Goal: Transaction & Acquisition: Book appointment/travel/reservation

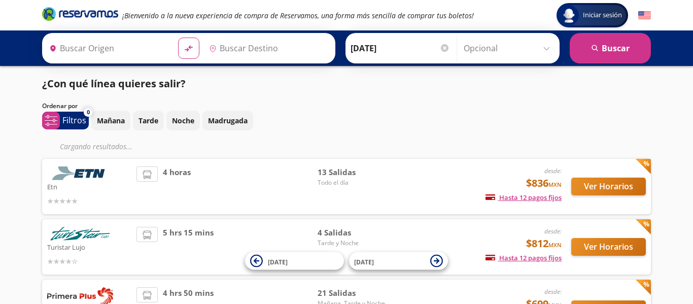
type input "[GEOGRAPHIC_DATA], [GEOGRAPHIC_DATA]"
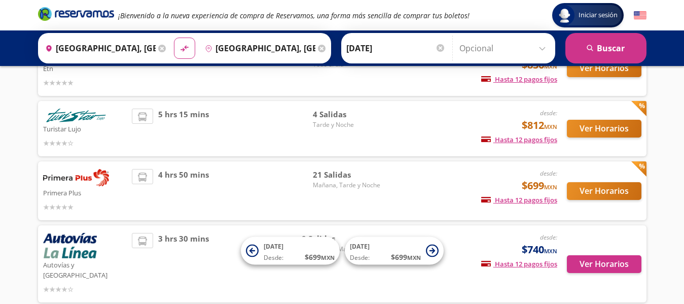
scroll to position [84, 0]
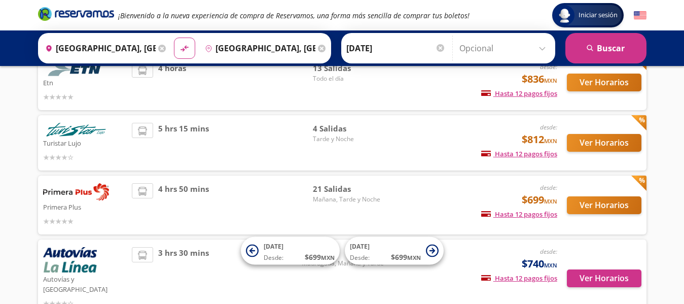
click at [415, 205] on div "desde: $699 MXN Hasta 12 pagos fijos Pagos fijos en compras mayores a $30 MXN, …" at bounding box center [473, 205] width 168 height 44
click at [603, 201] on button "Ver Horarios" at bounding box center [604, 205] width 75 height 18
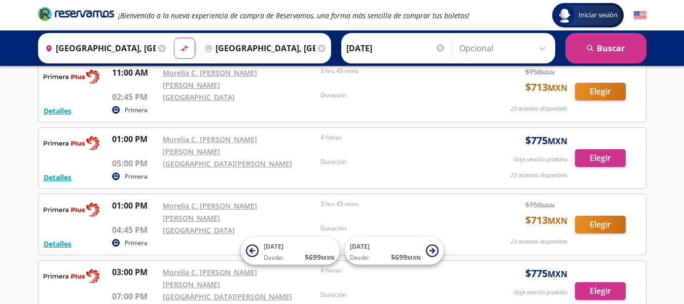
scroll to position [528, 0]
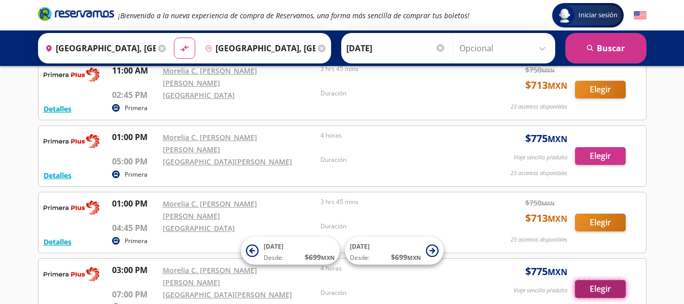
click at [590, 280] on button "Elegir" at bounding box center [600, 289] width 51 height 18
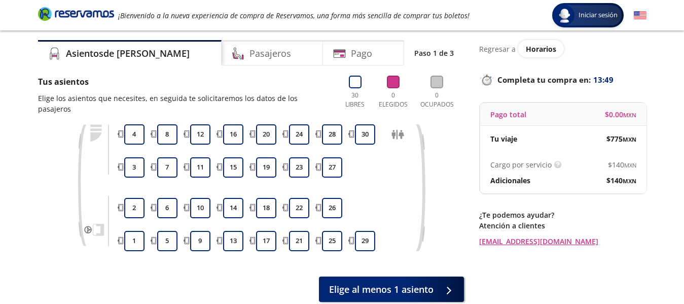
scroll to position [27, 0]
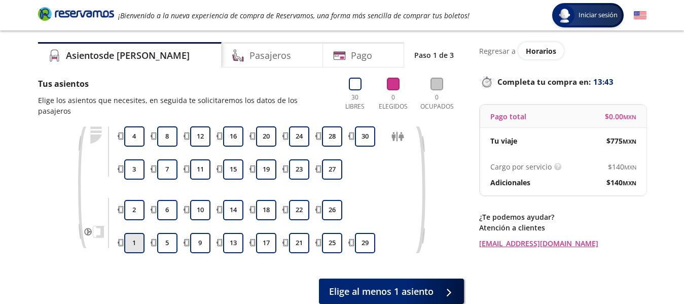
click at [131, 233] on button "1" at bounding box center [134, 243] width 20 height 20
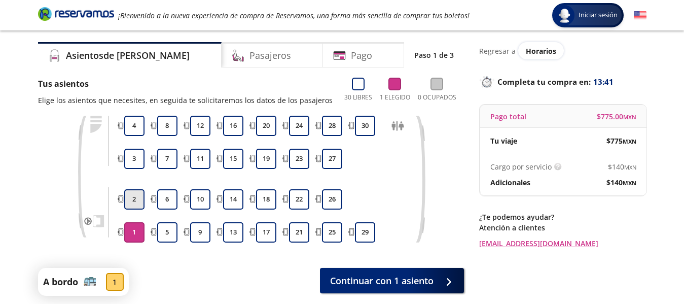
click at [133, 198] on button "2" at bounding box center [134, 199] width 20 height 20
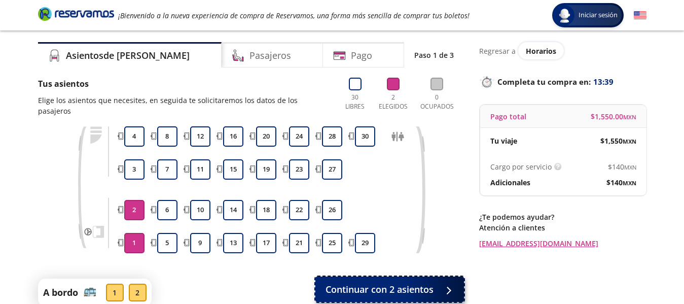
click at [399, 283] on span "Continuar con 2 asientos" at bounding box center [380, 290] width 108 height 14
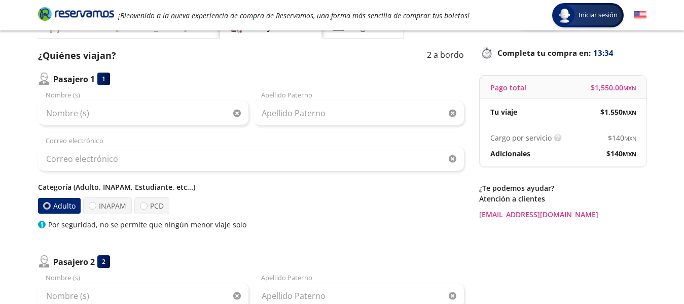
scroll to position [58, 0]
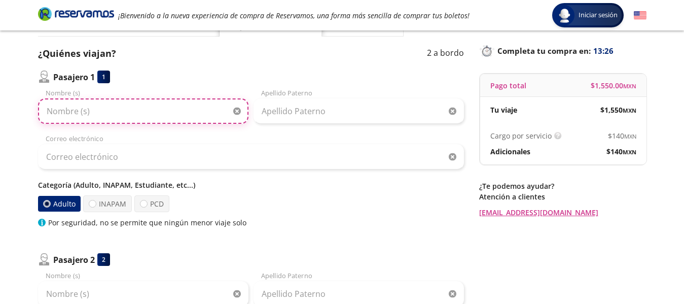
click at [152, 114] on input "Nombre (s)" at bounding box center [143, 110] width 211 height 25
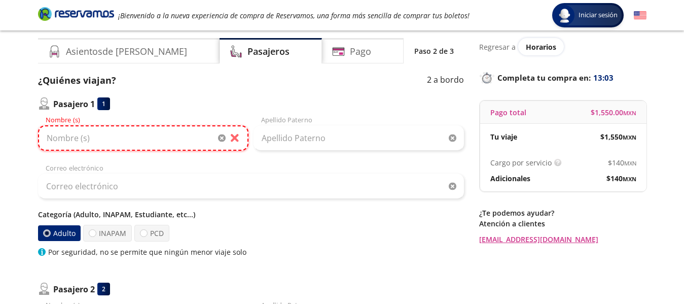
scroll to position [4, 0]
